Goal: Find specific page/section: Find specific page/section

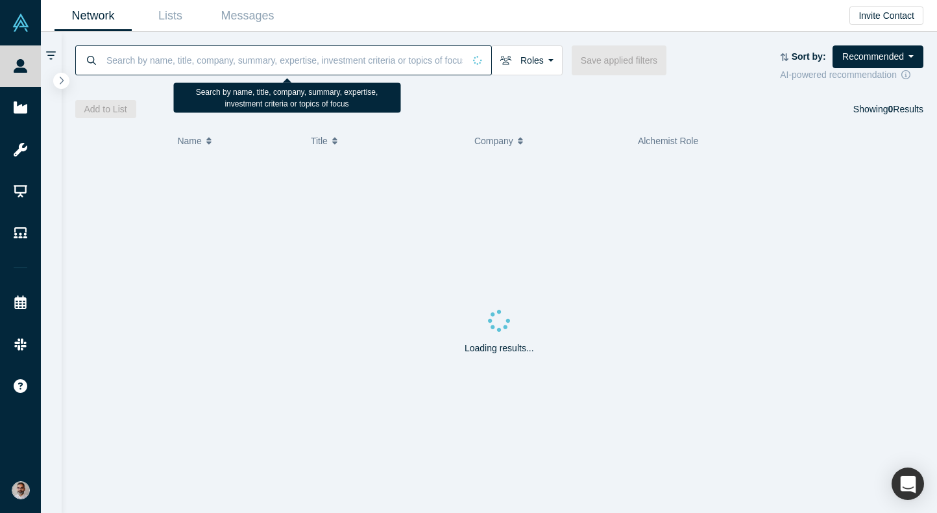
click at [311, 58] on input at bounding box center [284, 60] width 359 height 30
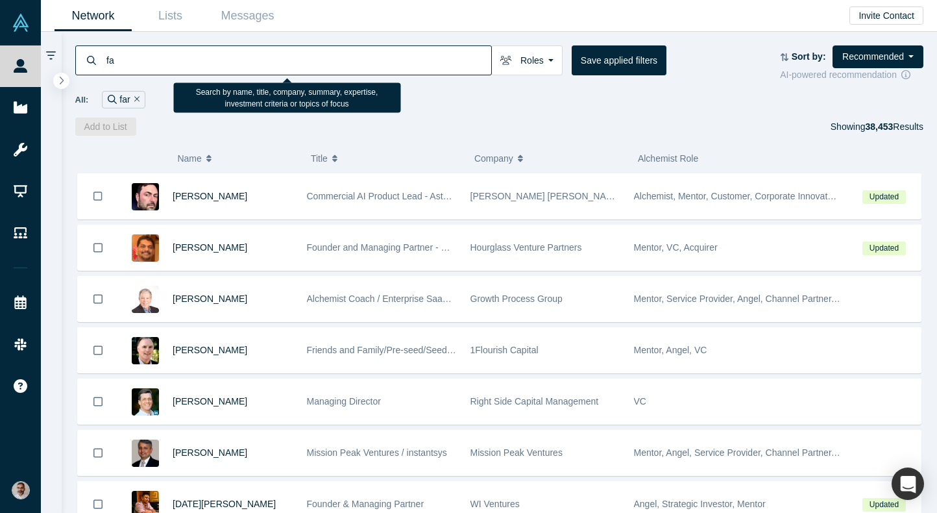
type input "f"
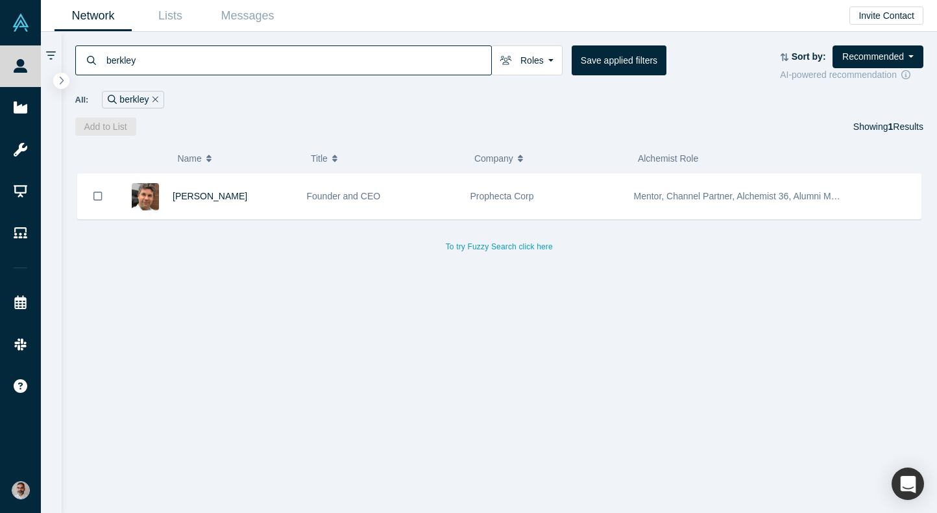
click at [200, 54] on input "berkley" at bounding box center [298, 60] width 386 height 30
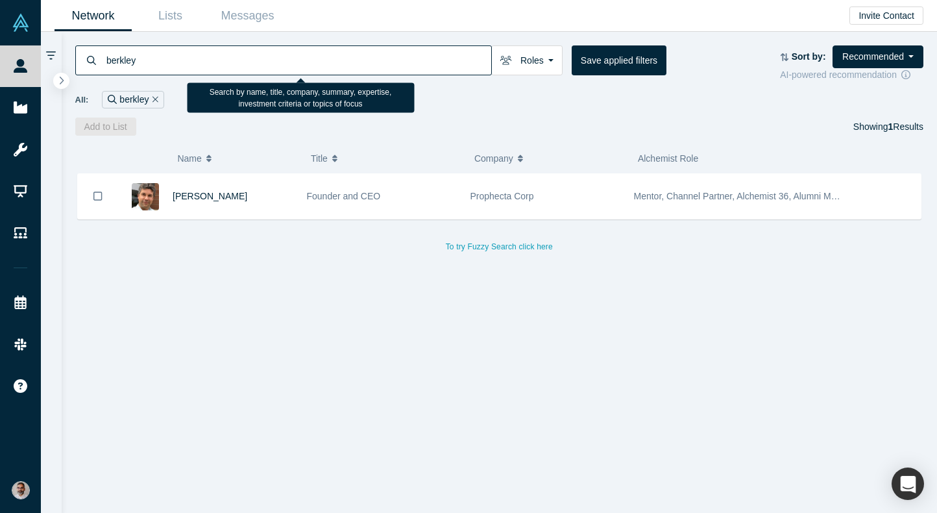
click at [200, 54] on input "berkley" at bounding box center [298, 60] width 386 height 30
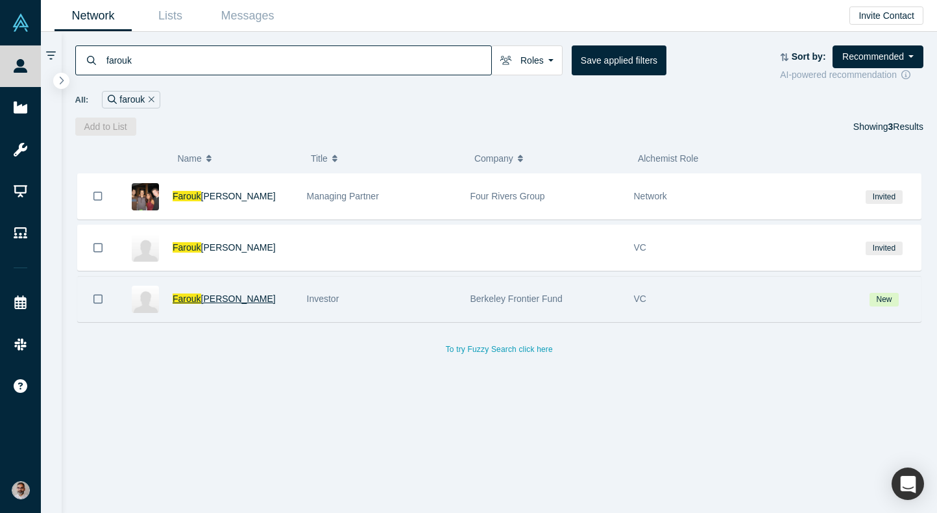
type input "farouk"
click at [214, 300] on span "[PERSON_NAME]" at bounding box center [238, 298] width 75 height 10
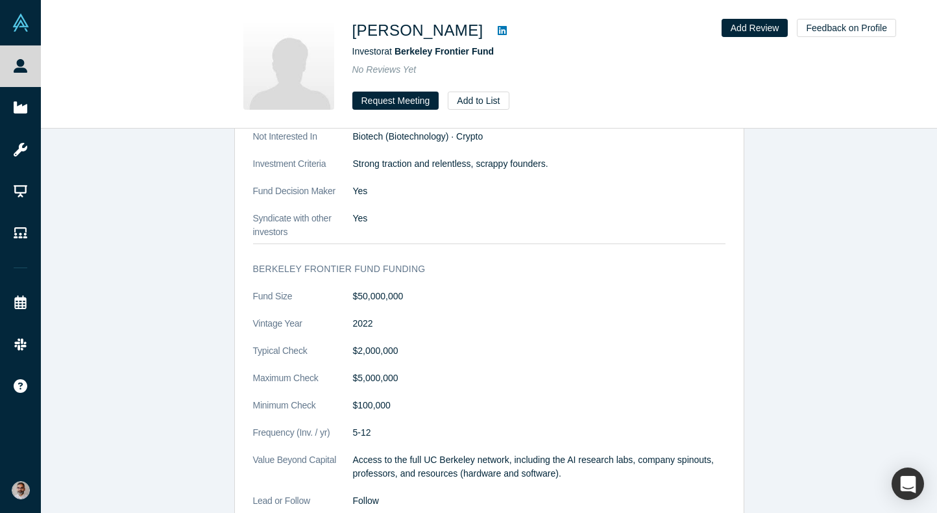
scroll to position [1134, 0]
